Goal: Information Seeking & Learning: Learn about a topic

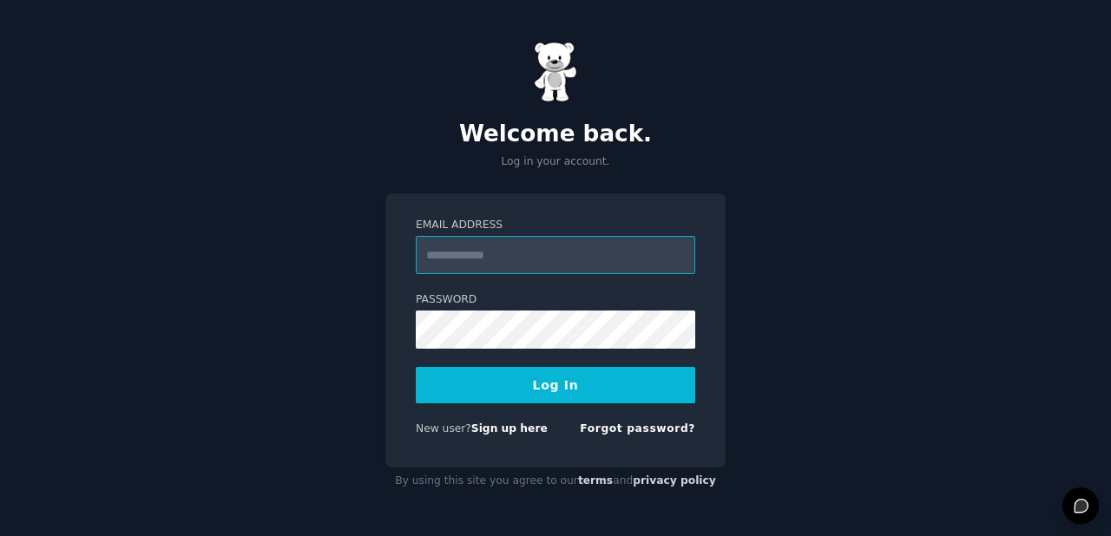
type input "**********"
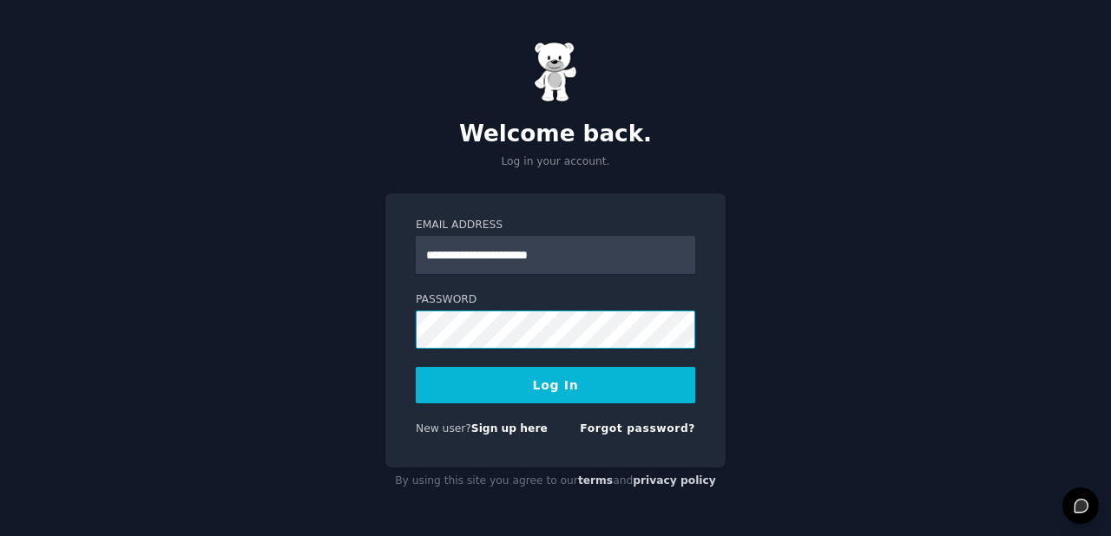
click at [555, 384] on button "Log In" at bounding box center [555, 385] width 279 height 36
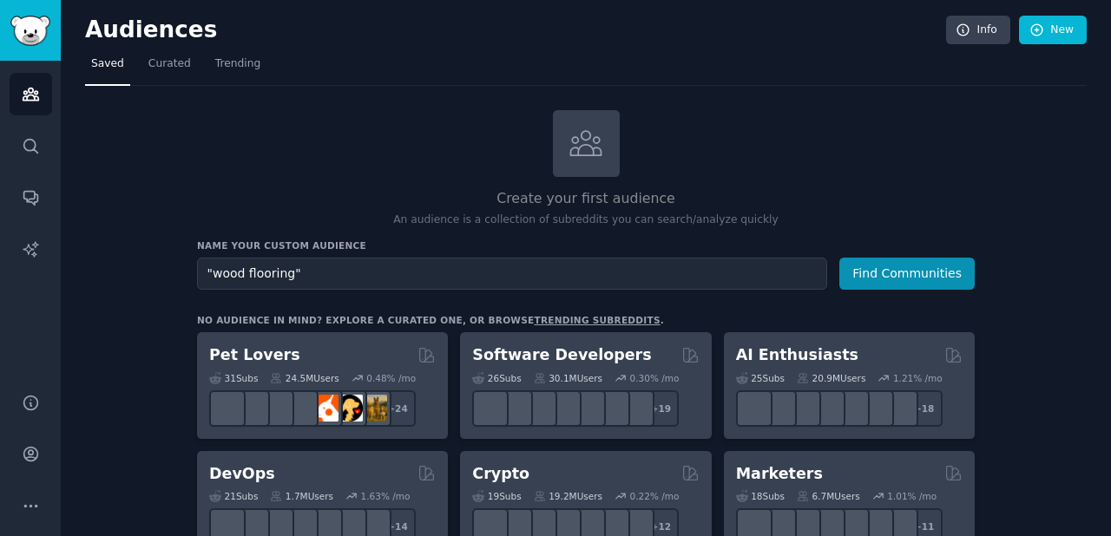
type input ""wood flooring""
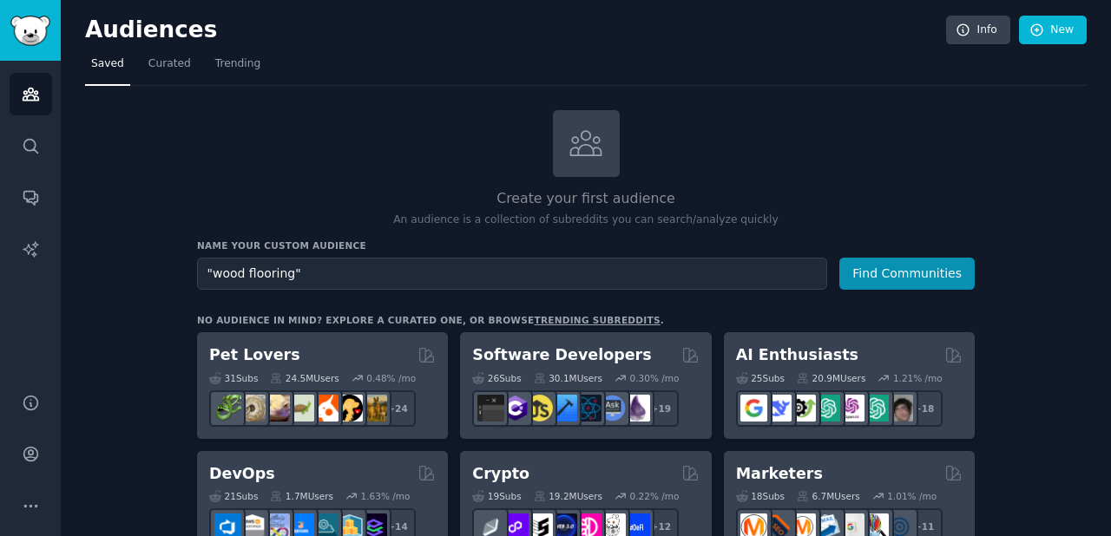
click at [908, 272] on button "Find Communities" at bounding box center [906, 274] width 135 height 32
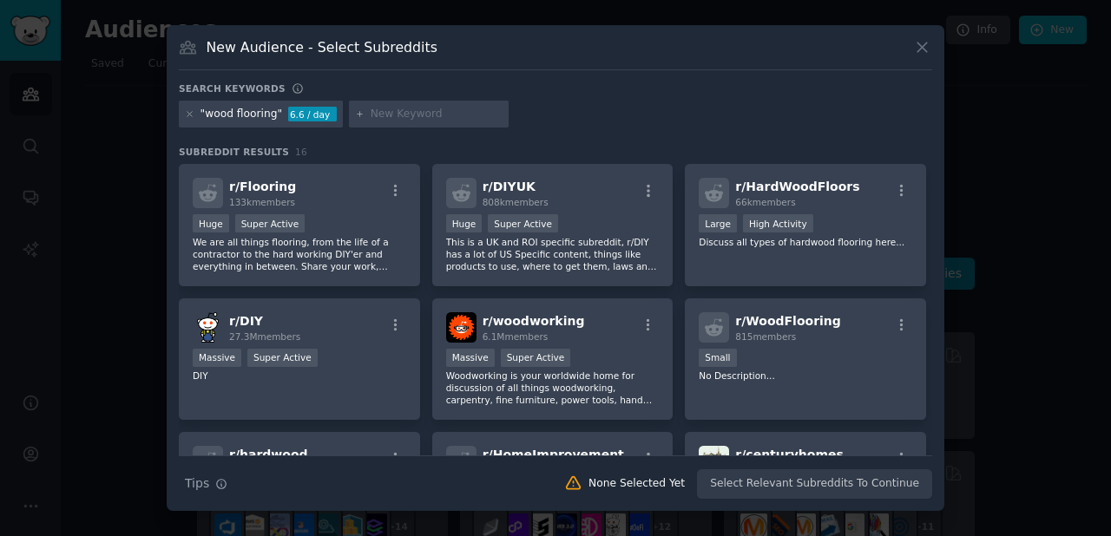
click at [927, 44] on icon at bounding box center [922, 47] width 18 height 18
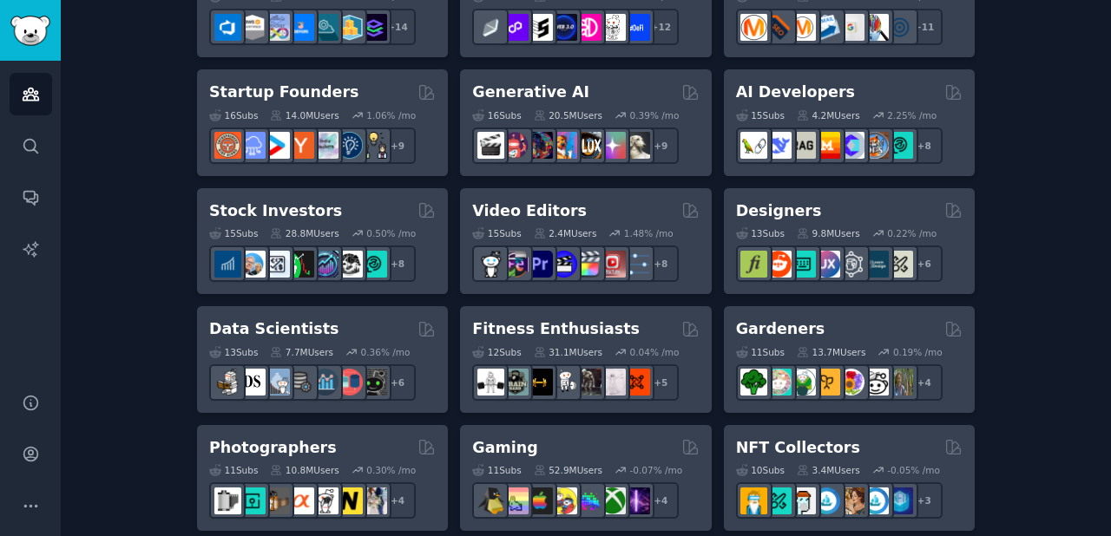
scroll to position [498, 0]
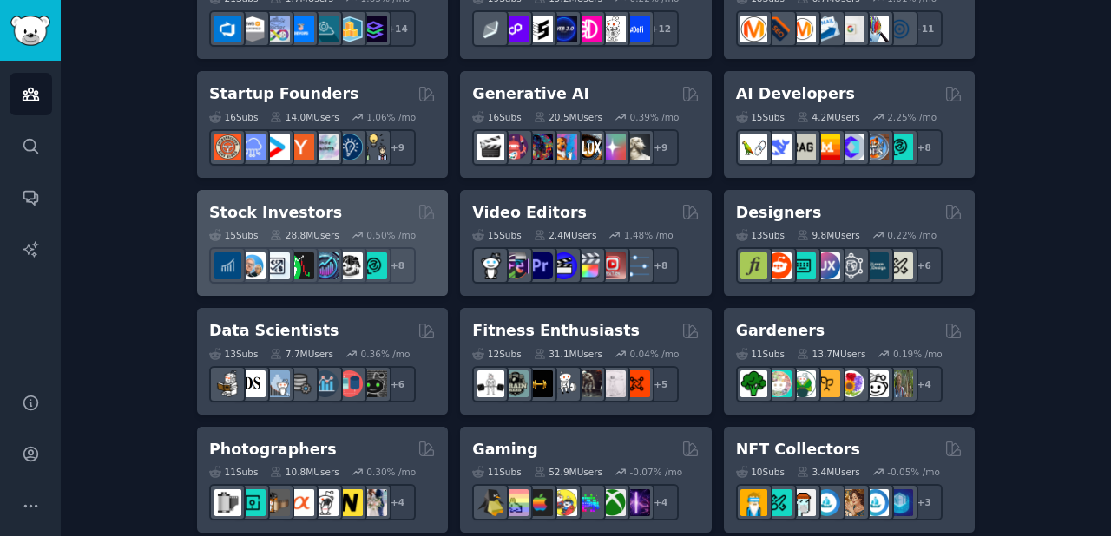
click at [285, 206] on h2 "Stock Investors" at bounding box center [275, 213] width 133 height 22
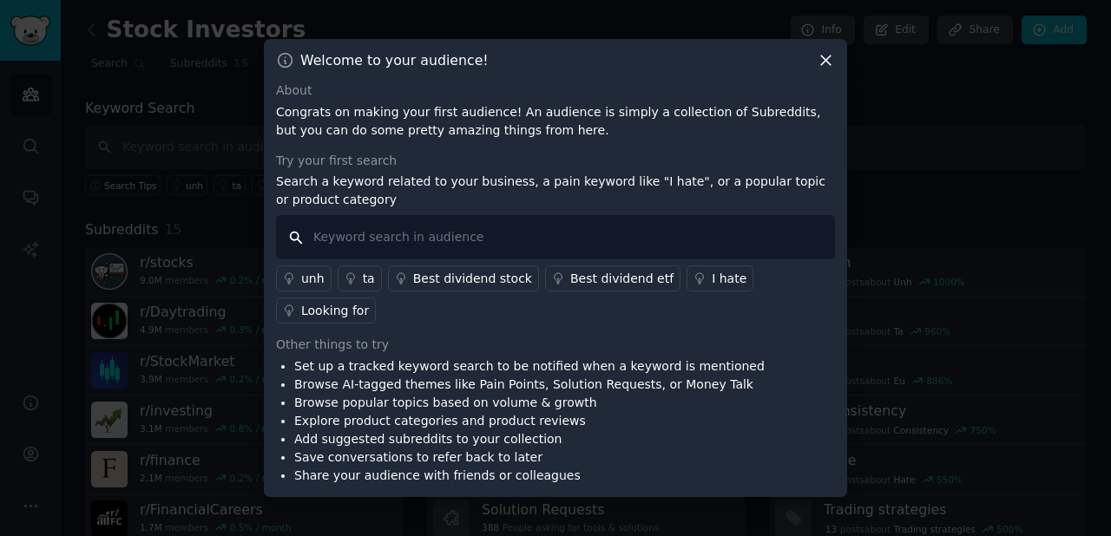
click at [349, 240] on input "text" at bounding box center [555, 237] width 559 height 44
type input "what is the next NVDA?"
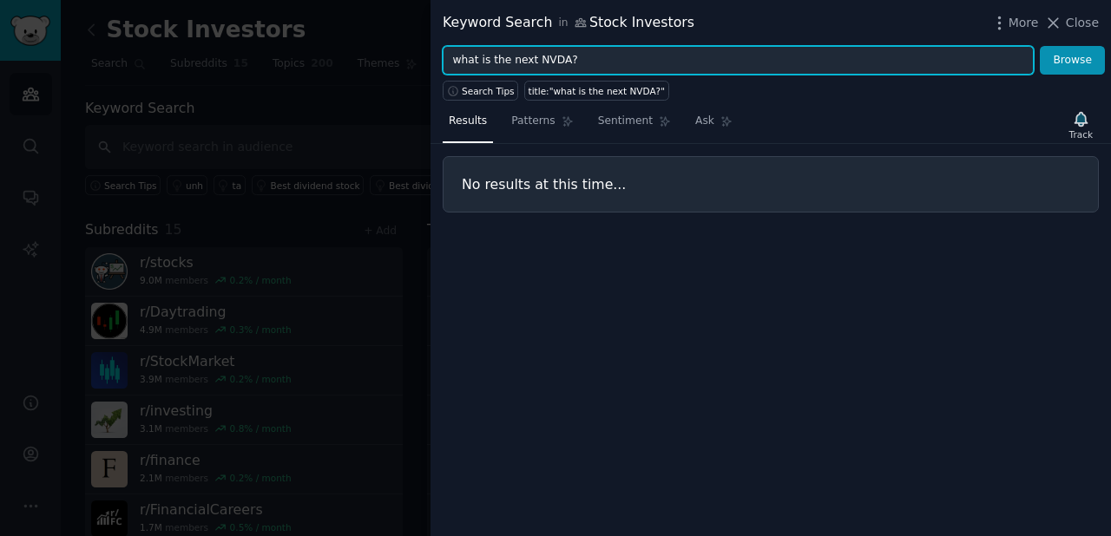
click at [580, 59] on input "what is the next NVDA?" at bounding box center [738, 61] width 591 height 30
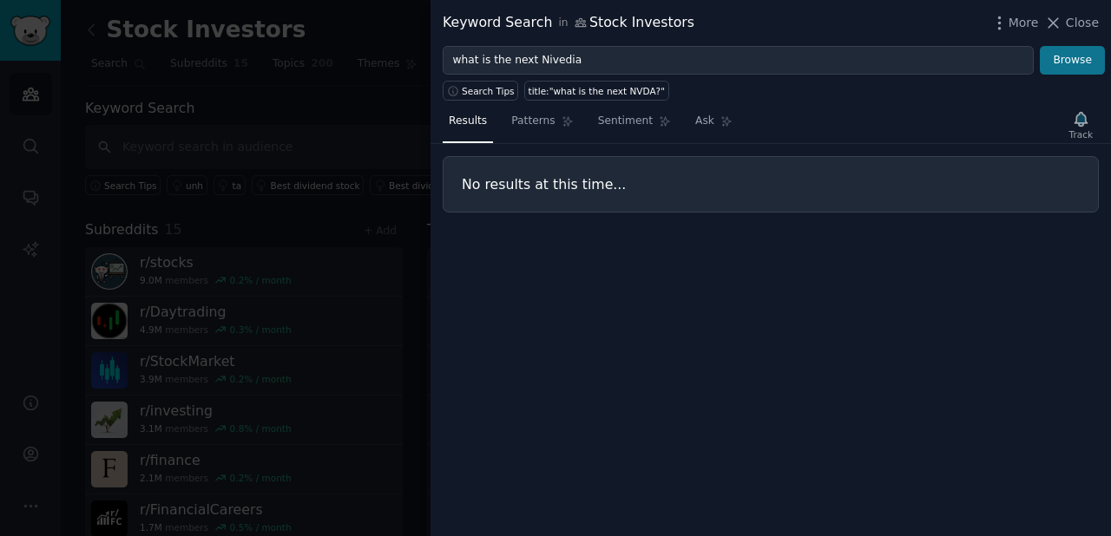
click at [1073, 56] on button "Browse" at bounding box center [1072, 61] width 65 height 30
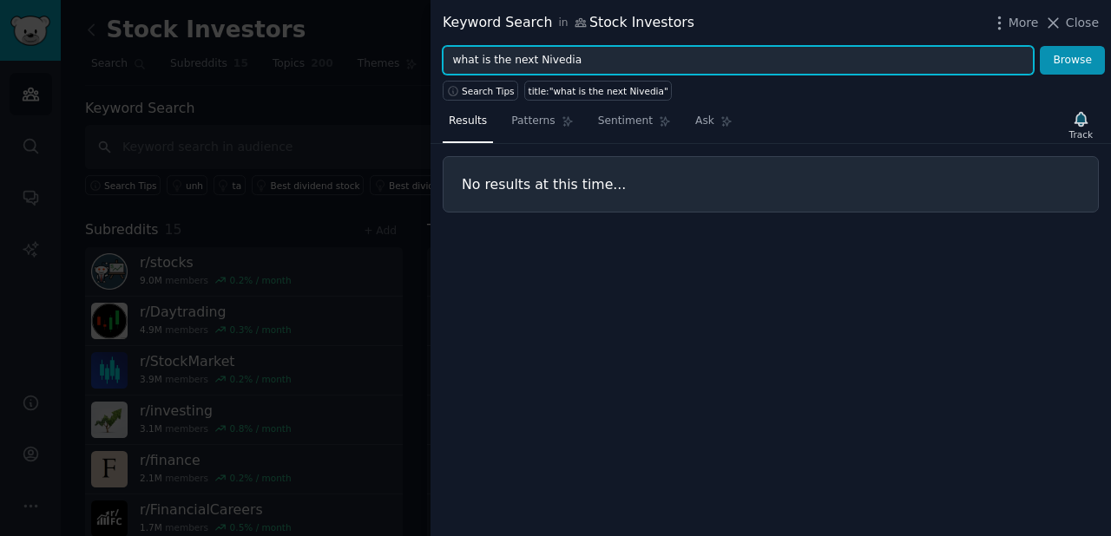
click at [584, 66] on input "what is the next Nivedia" at bounding box center [738, 61] width 591 height 30
type input "w"
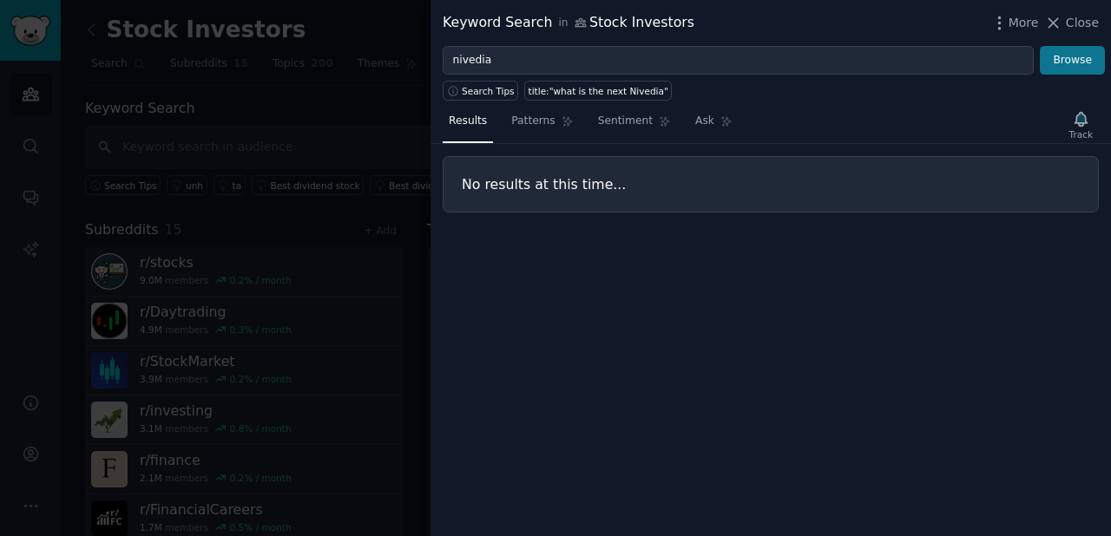
click at [1072, 58] on button "Browse" at bounding box center [1072, 61] width 65 height 30
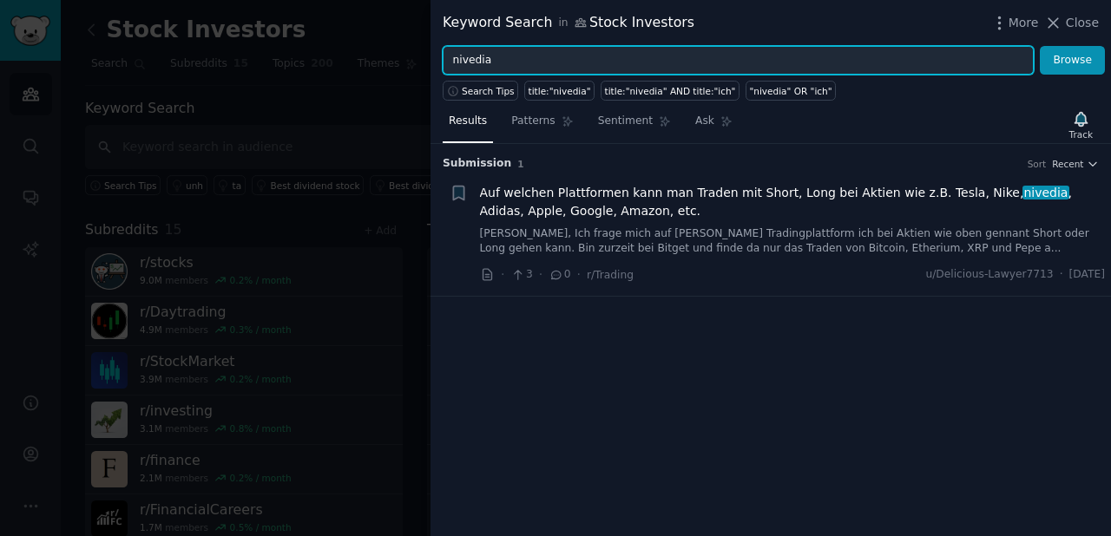
click at [508, 59] on input "nivedia" at bounding box center [738, 61] width 591 height 30
type input "n"
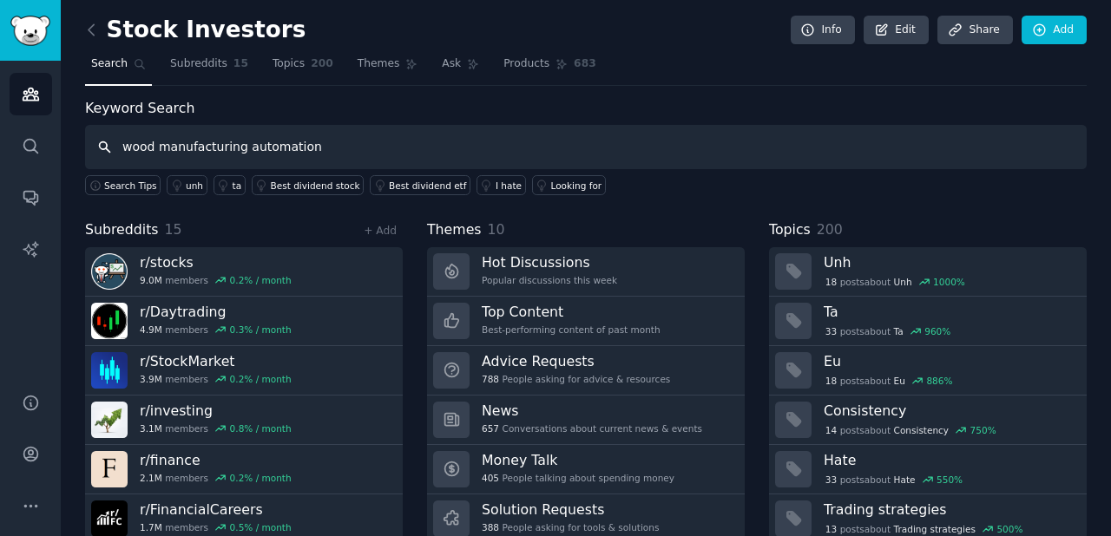
type input "wood manufacturing automation"
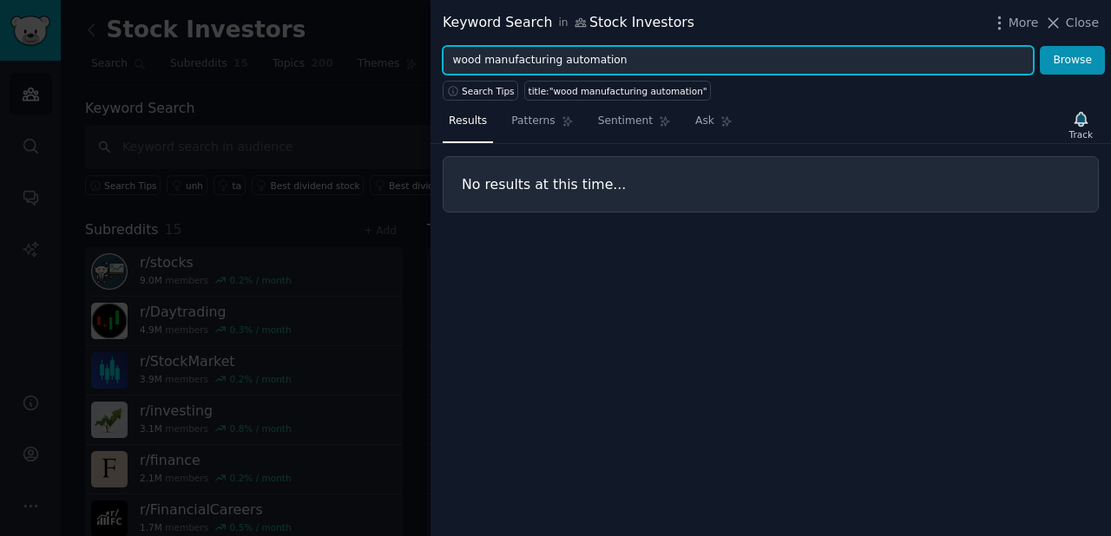
click at [481, 58] on input "wood manufacturing automation" at bounding box center [738, 61] width 591 height 30
click at [600, 54] on input "" manufacturing automation" at bounding box center [738, 61] width 591 height 30
type input "" manufacturing automation""
click at [1073, 60] on button "Browse" at bounding box center [1072, 61] width 65 height 30
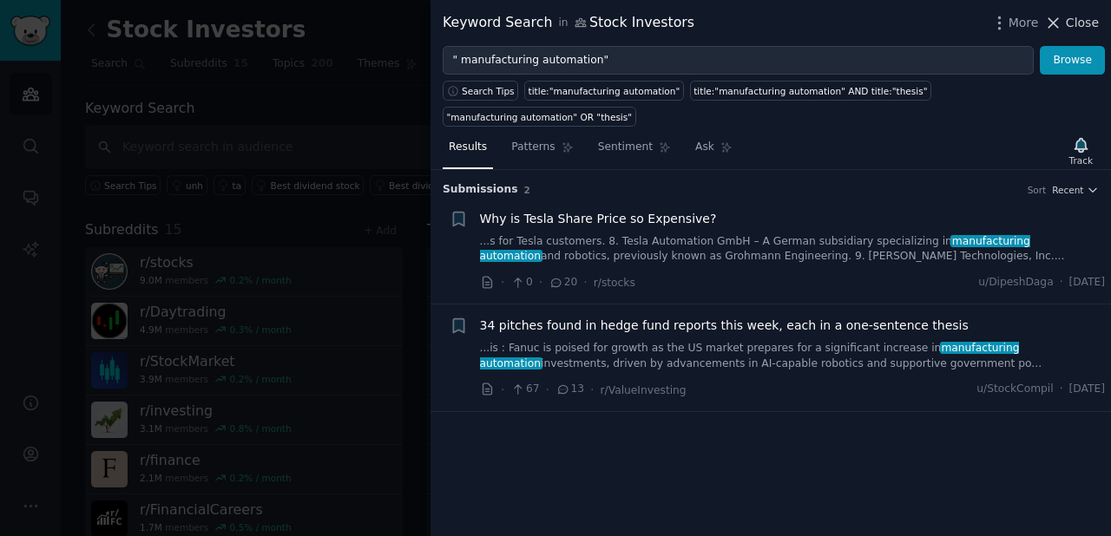
click at [1078, 19] on span "Close" at bounding box center [1082, 23] width 33 height 18
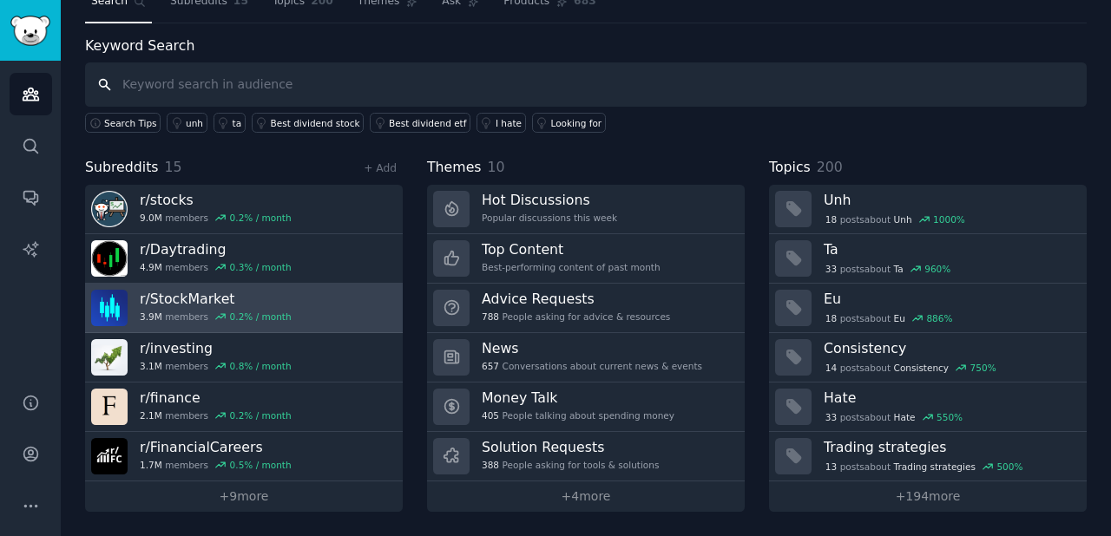
scroll to position [61, 0]
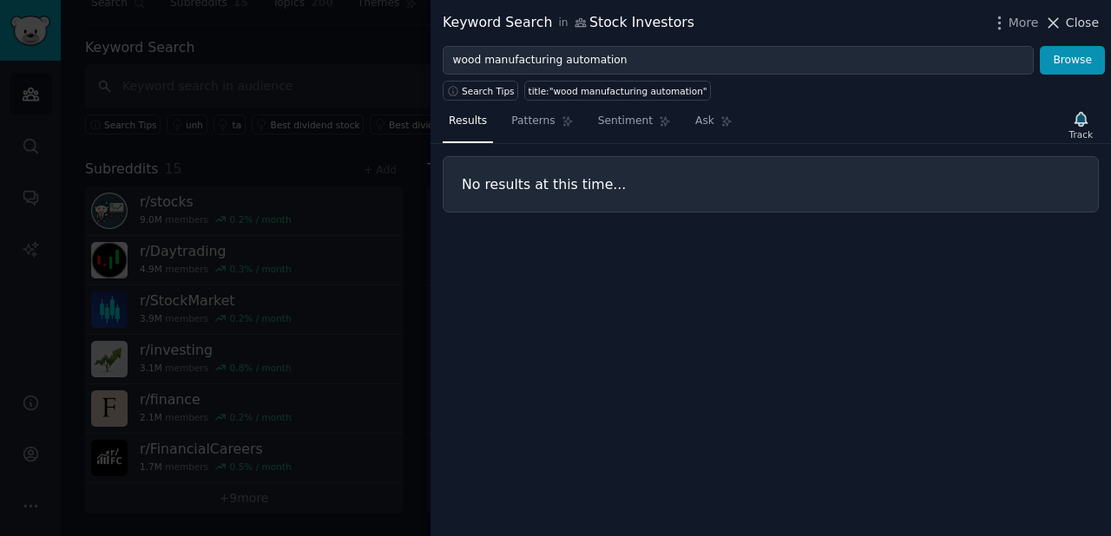
click at [1085, 16] on span "Close" at bounding box center [1082, 23] width 33 height 18
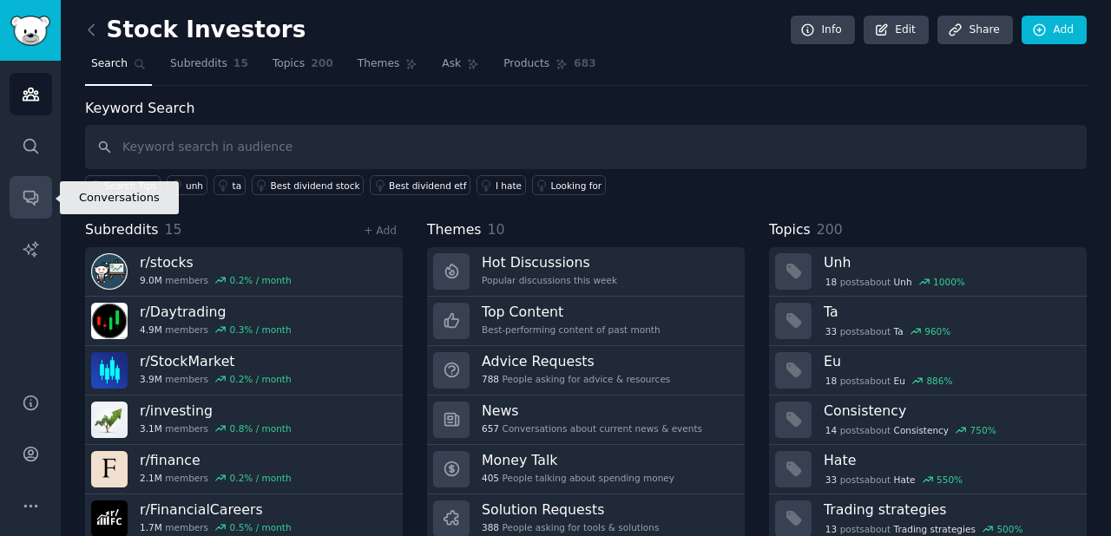
click at [28, 208] on link "Conversations" at bounding box center [31, 197] width 43 height 43
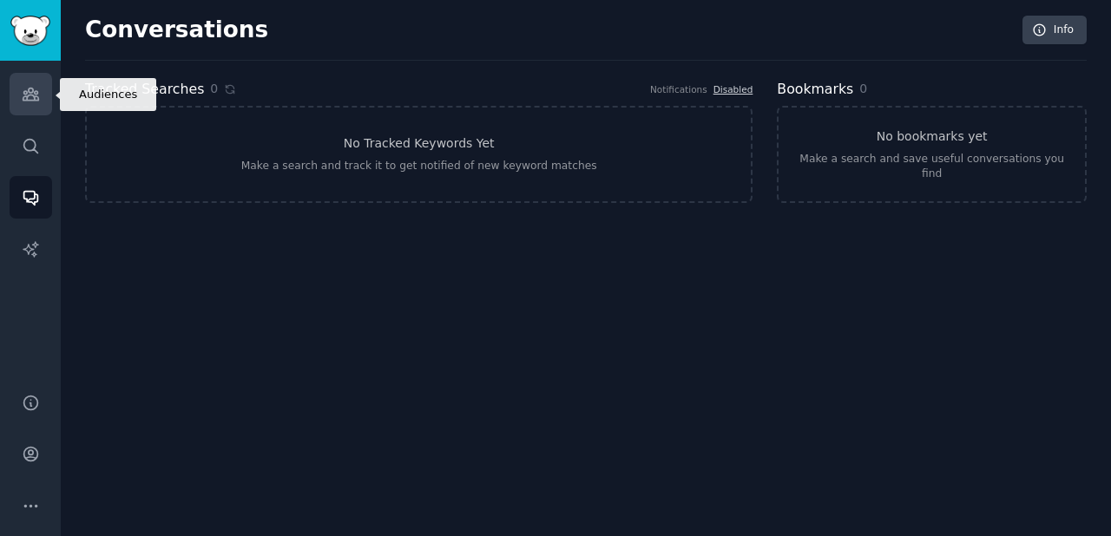
click at [34, 84] on link "Audiences" at bounding box center [31, 94] width 43 height 43
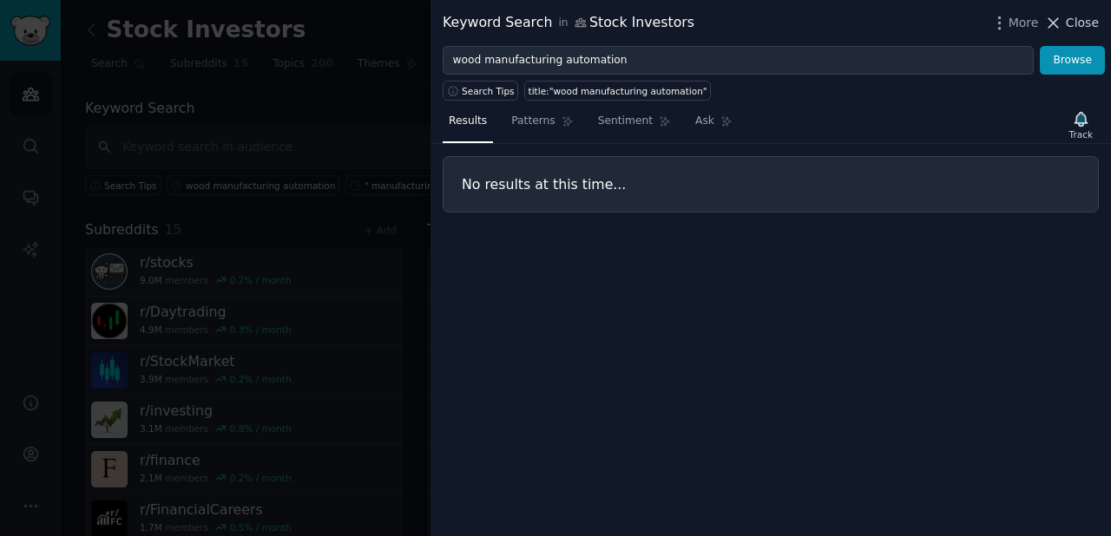
click at [1079, 23] on span "Close" at bounding box center [1082, 23] width 33 height 18
click at [1078, 20] on span "Close" at bounding box center [1082, 23] width 33 height 18
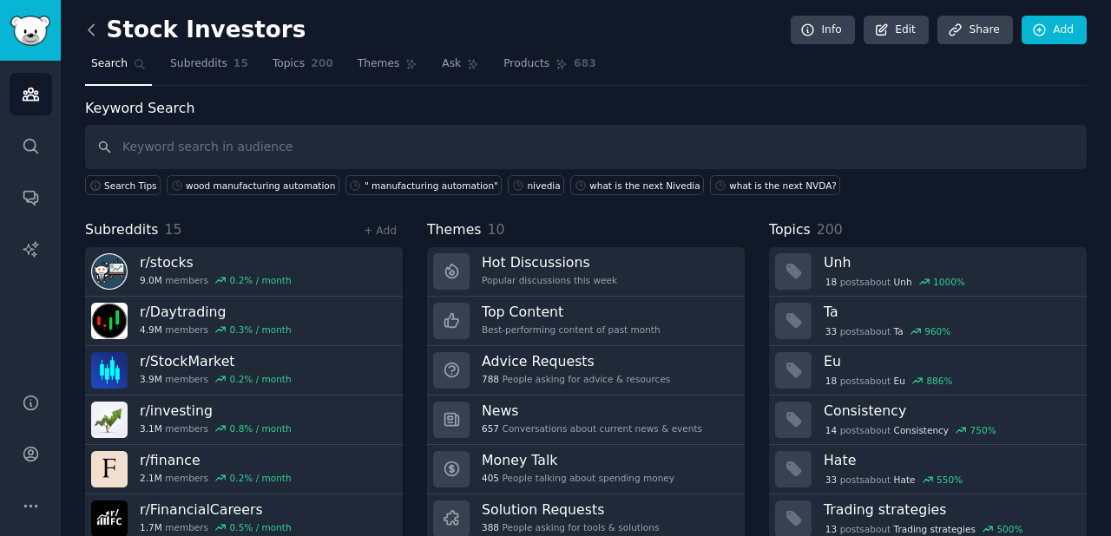
click at [94, 26] on icon at bounding box center [91, 30] width 18 height 18
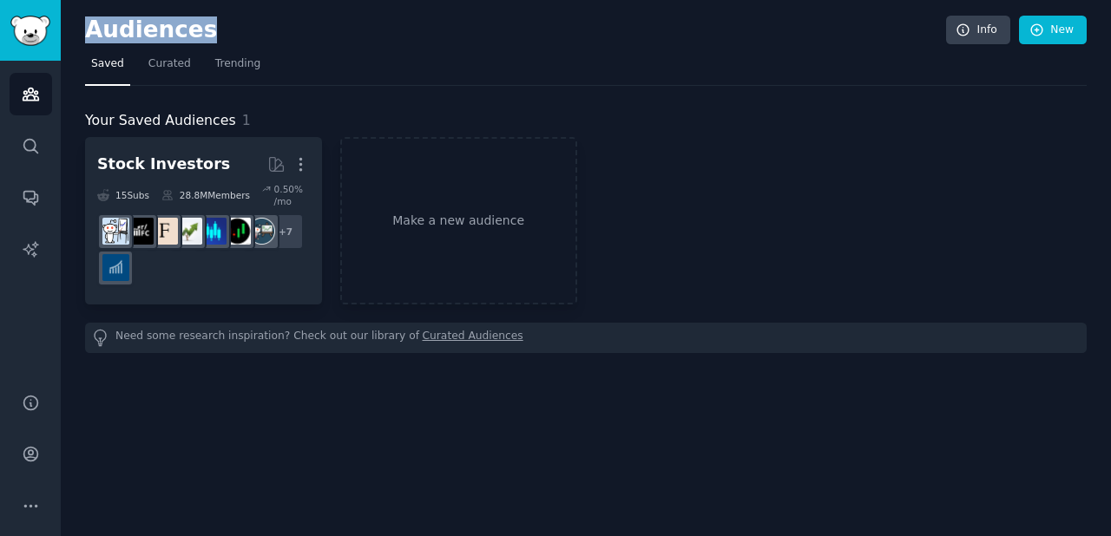
click at [94, 26] on h2 "Audiences" at bounding box center [515, 30] width 861 height 28
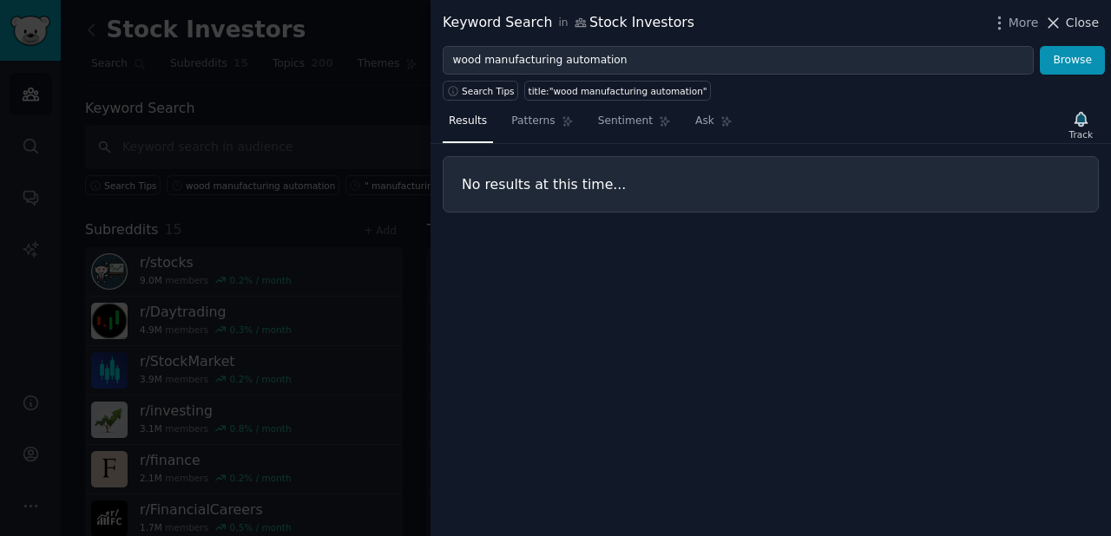
click at [1082, 23] on span "Close" at bounding box center [1082, 23] width 33 height 18
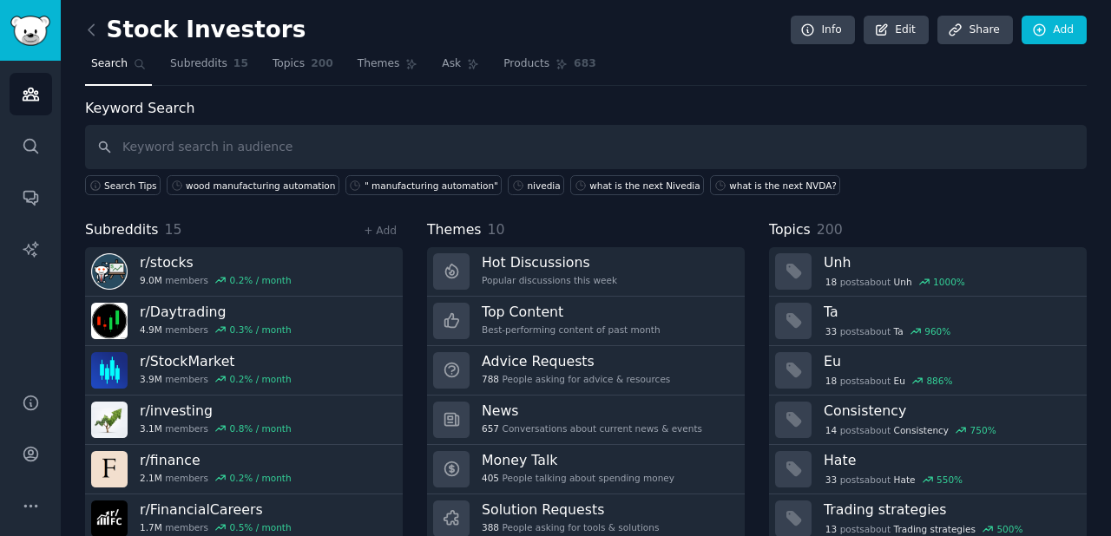
click at [27, 27] on img "Sidebar" at bounding box center [30, 31] width 40 height 30
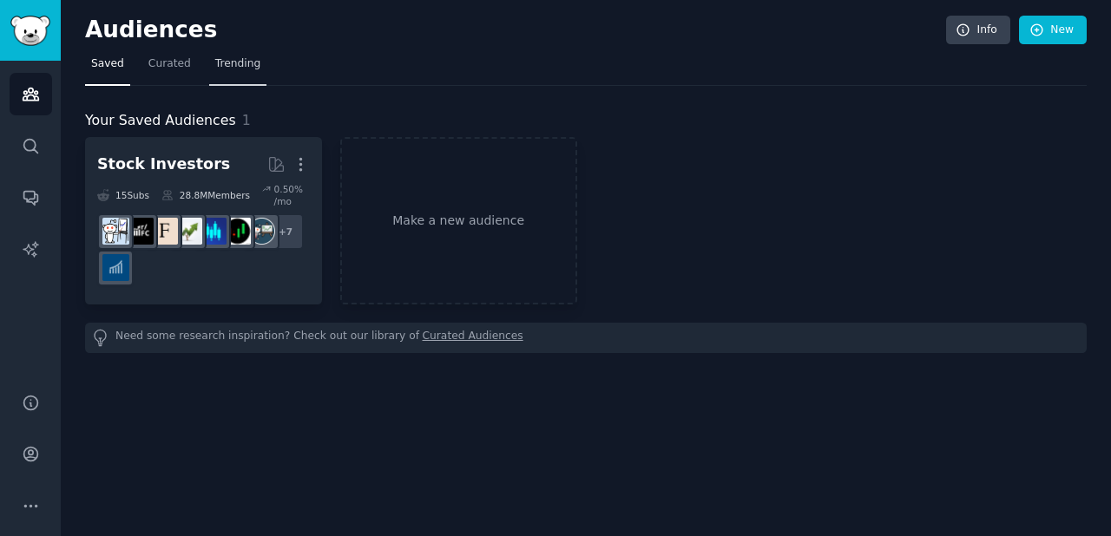
click at [241, 59] on span "Trending" at bounding box center [237, 64] width 45 height 16
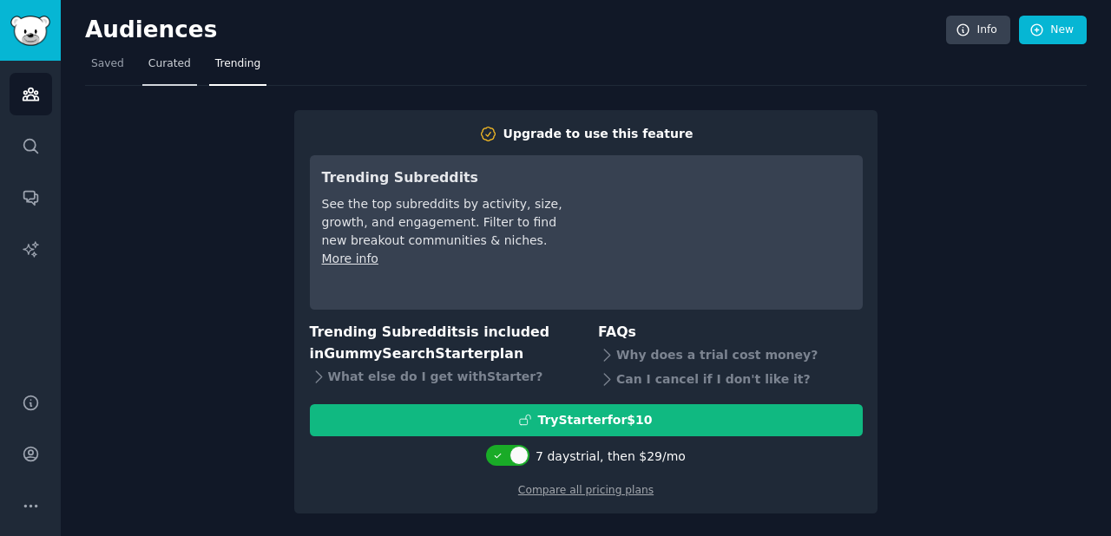
click at [171, 62] on span "Curated" at bounding box center [169, 64] width 43 height 16
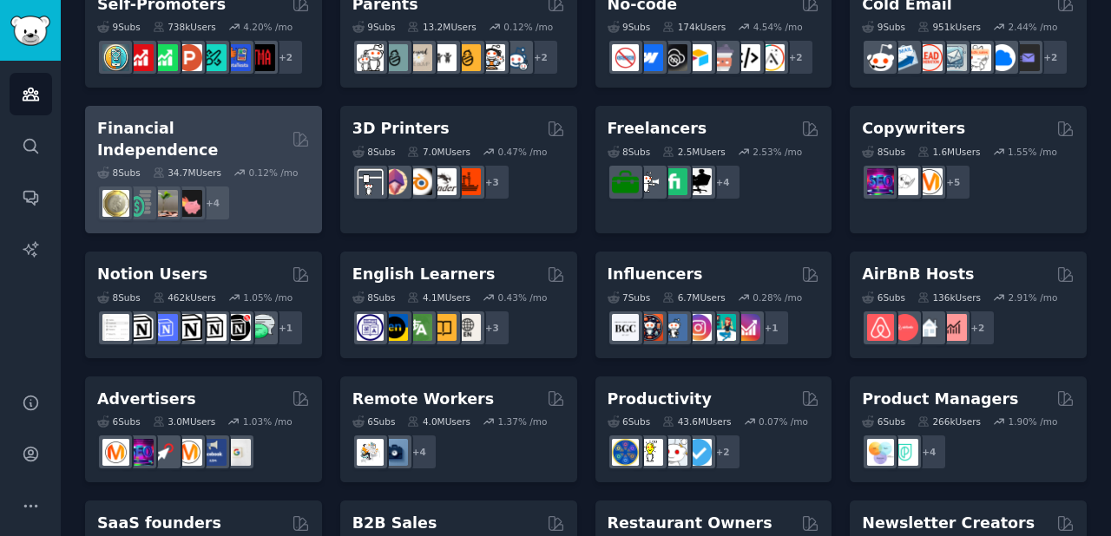
scroll to position [777, 0]
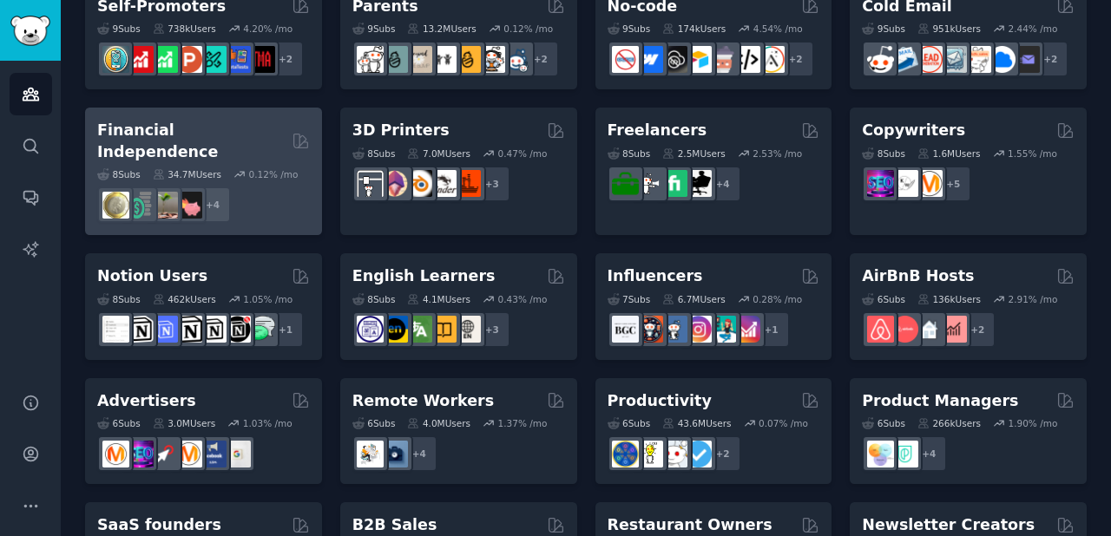
click at [215, 125] on h2 "Financial Independence" at bounding box center [191, 141] width 188 height 43
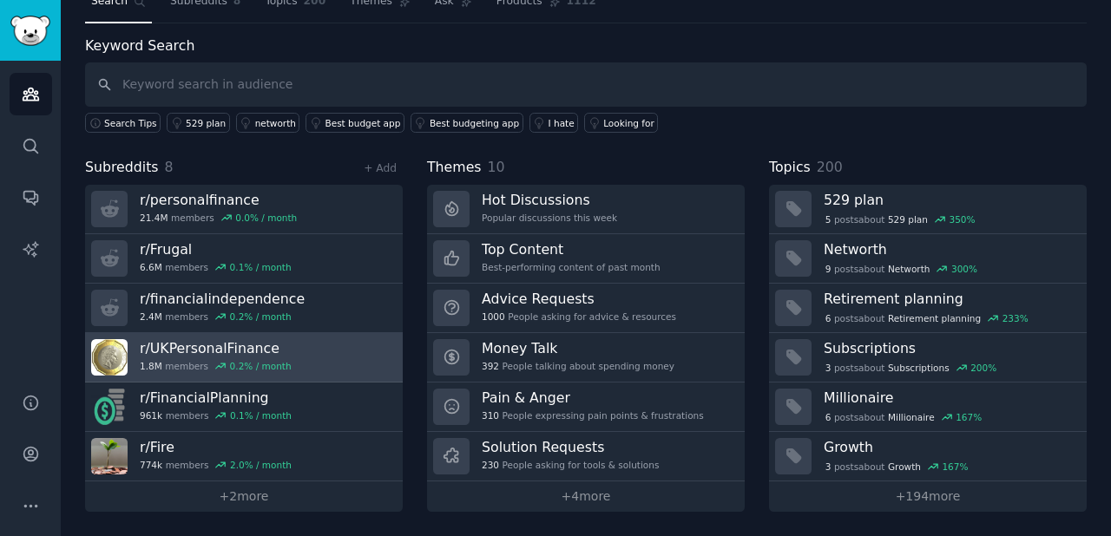
scroll to position [61, 0]
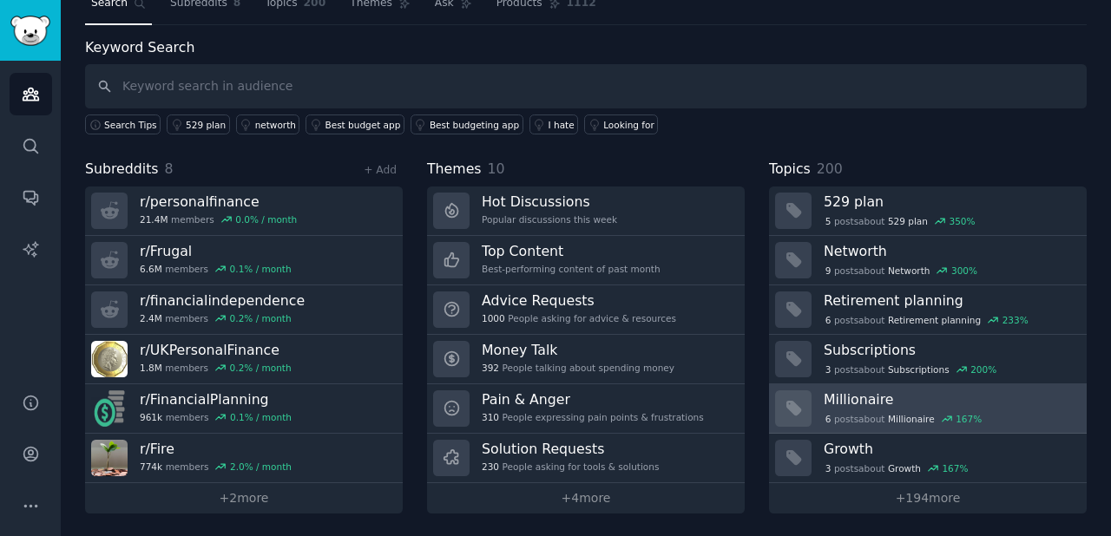
click at [848, 392] on h3 "Millionaire" at bounding box center [949, 400] width 251 height 18
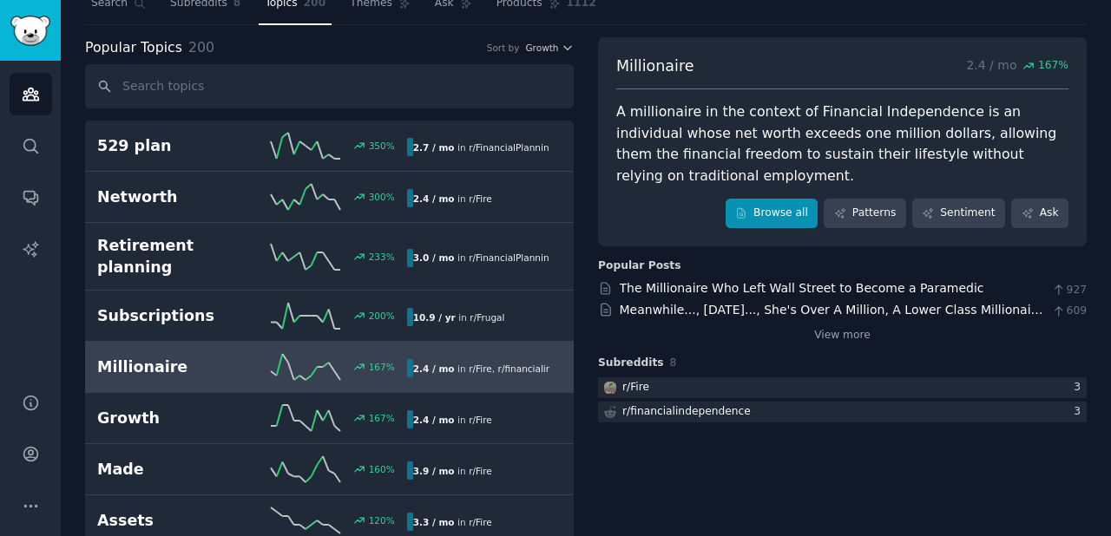
click at [779, 203] on link "Browse all" at bounding box center [772, 214] width 93 height 30
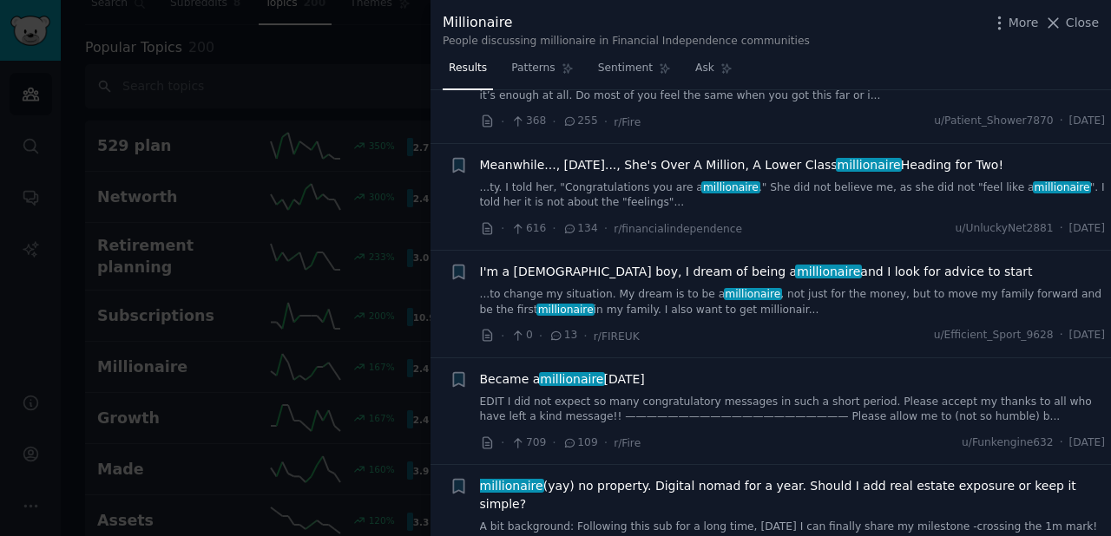
scroll to position [22, 0]
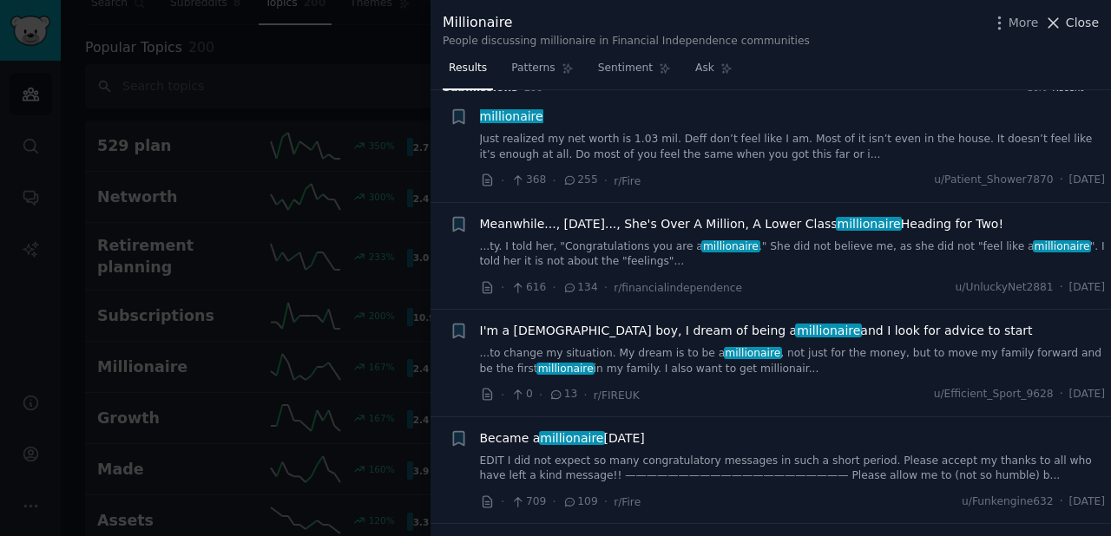
click at [1074, 18] on span "Close" at bounding box center [1082, 23] width 33 height 18
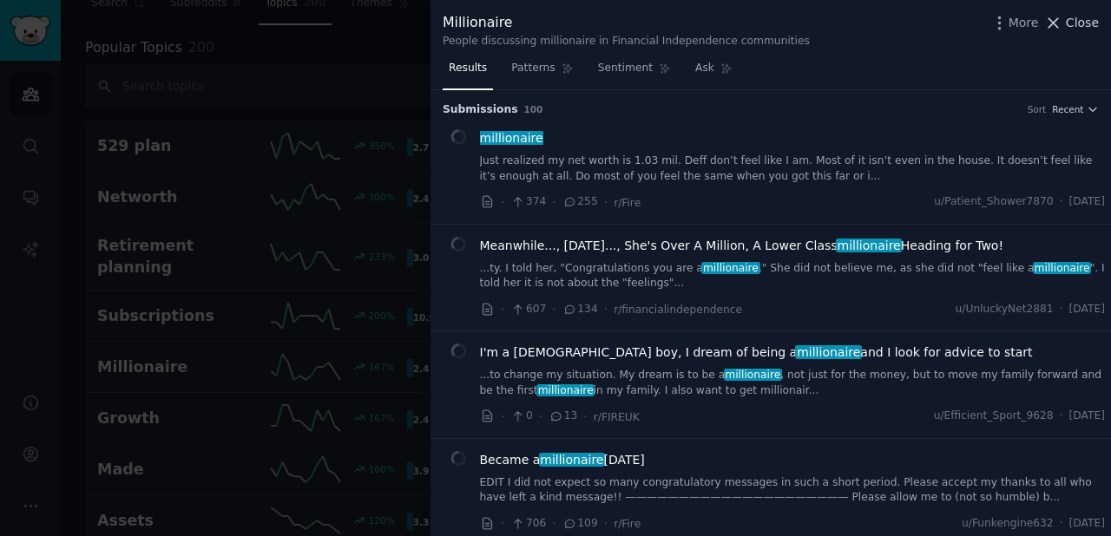
click at [1088, 20] on span "Close" at bounding box center [1082, 23] width 33 height 18
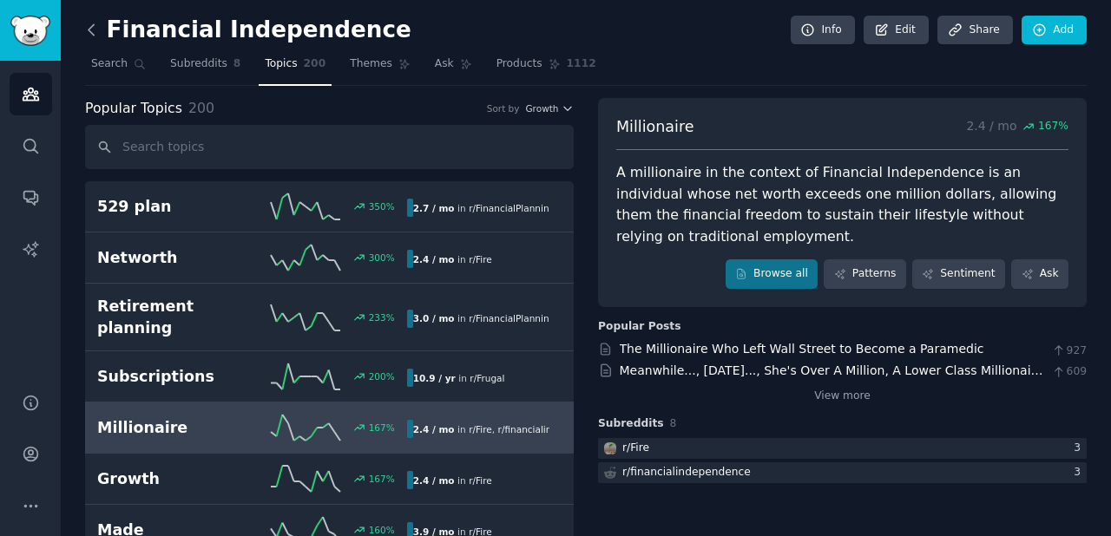
click at [91, 27] on icon at bounding box center [91, 29] width 5 height 10
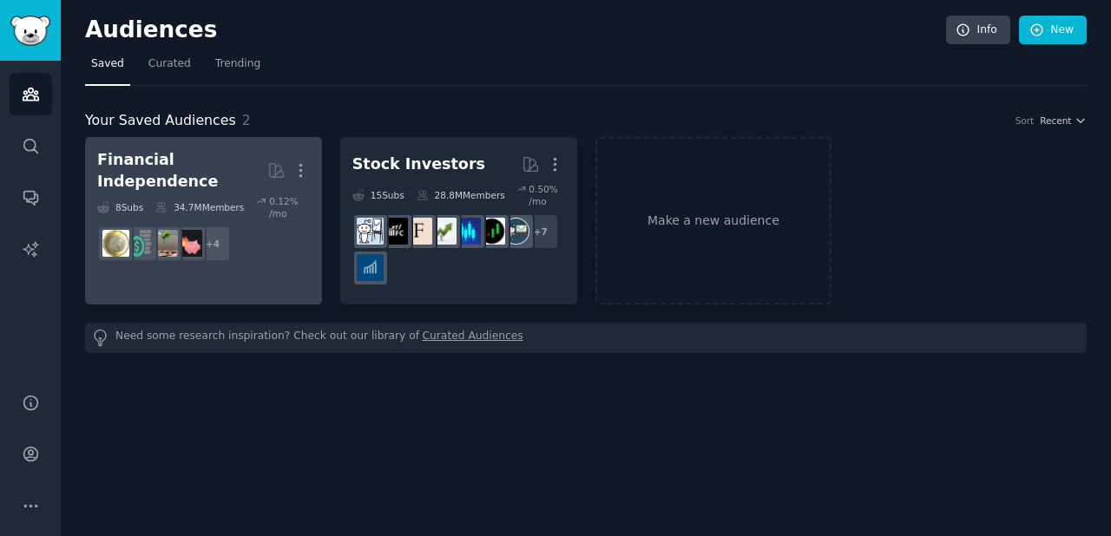
click at [200, 155] on div "Financial Independence" at bounding box center [182, 170] width 170 height 43
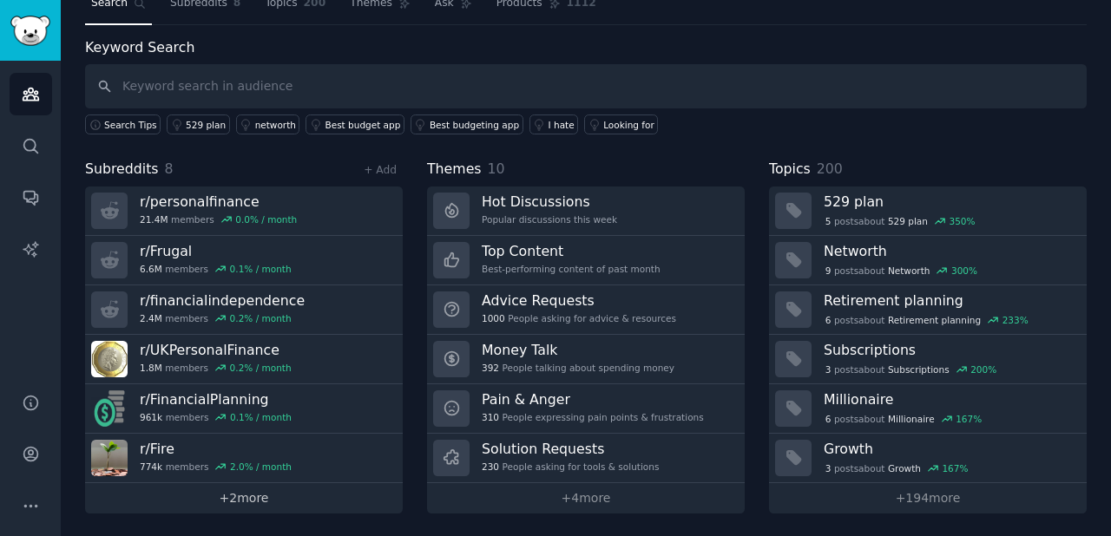
click at [263, 490] on link "+ 2 more" at bounding box center [244, 498] width 318 height 30
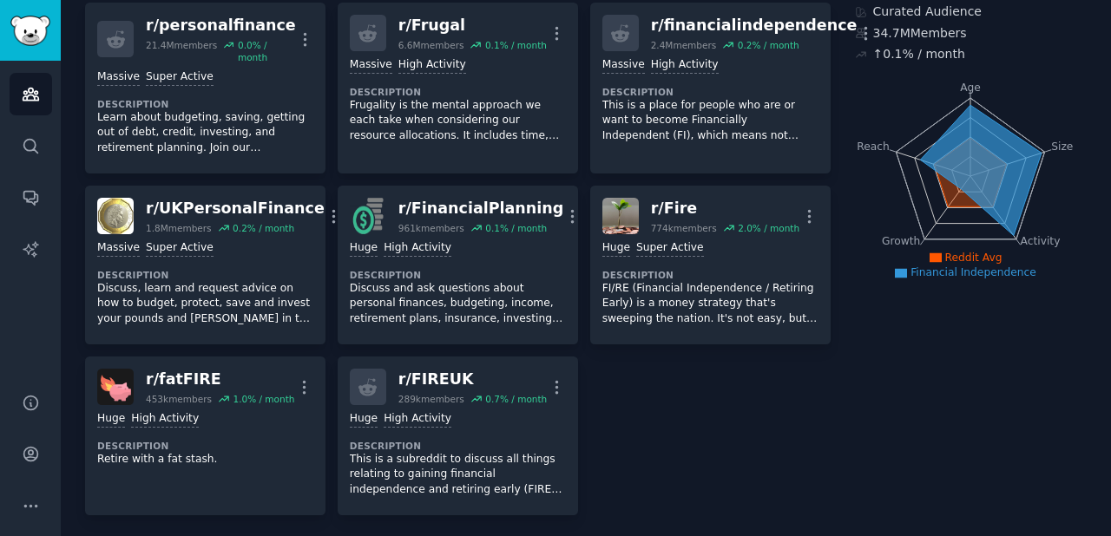
scroll to position [120, 0]
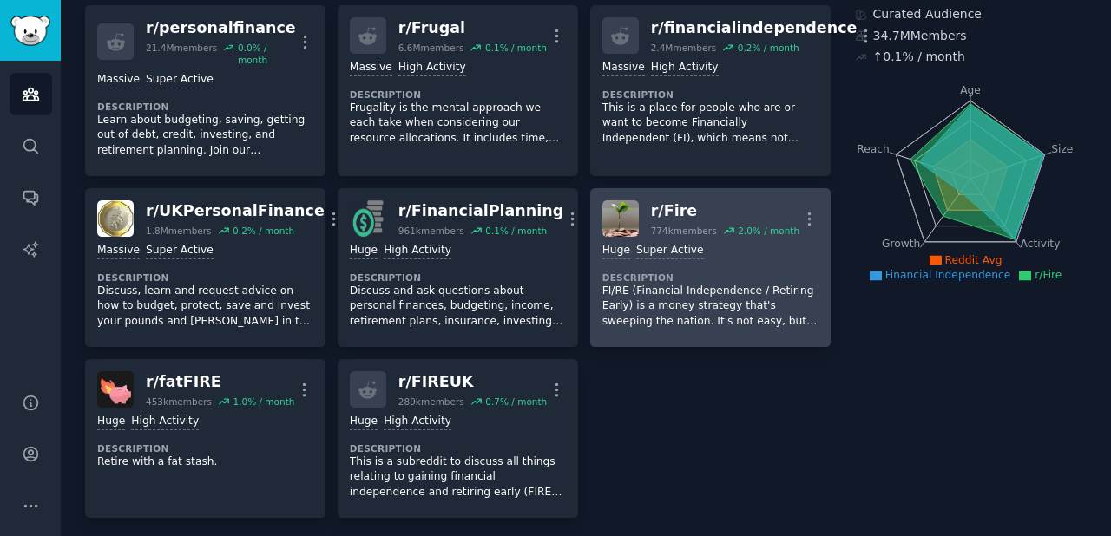
click at [690, 287] on p "FI/RE (Financial Independence / Retiring Early) is a money strategy that's swee…" at bounding box center [710, 307] width 216 height 46
